Goal: Task Accomplishment & Management: Complete application form

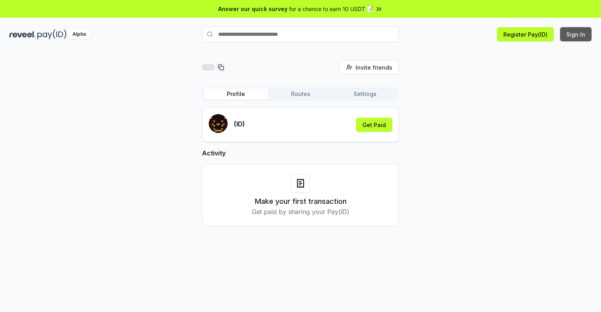
click at [576, 34] on button "Sign In" at bounding box center [575, 34] width 31 height 14
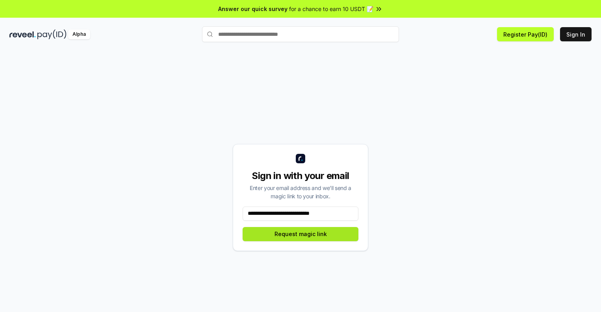
type input "**********"
click at [300, 234] on button "Request magic link" at bounding box center [300, 234] width 116 height 14
